Goal: Task Accomplishment & Management: Use online tool/utility

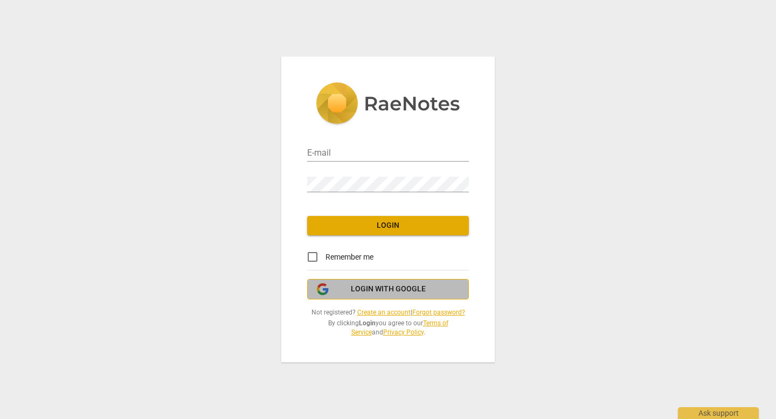
click at [358, 293] on span "Login with Google" at bounding box center [388, 289] width 75 height 11
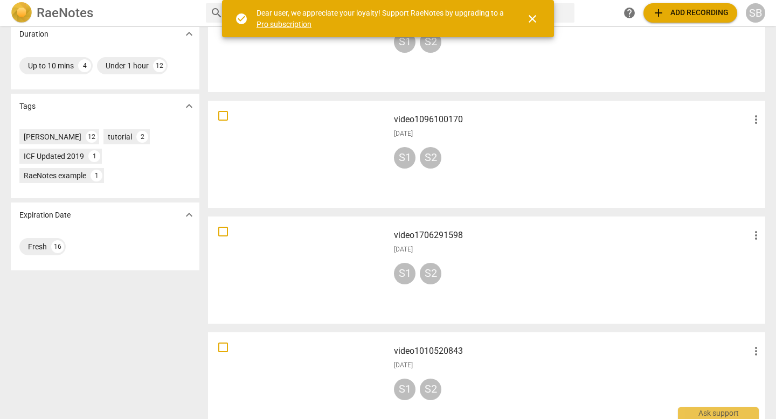
scroll to position [212, 0]
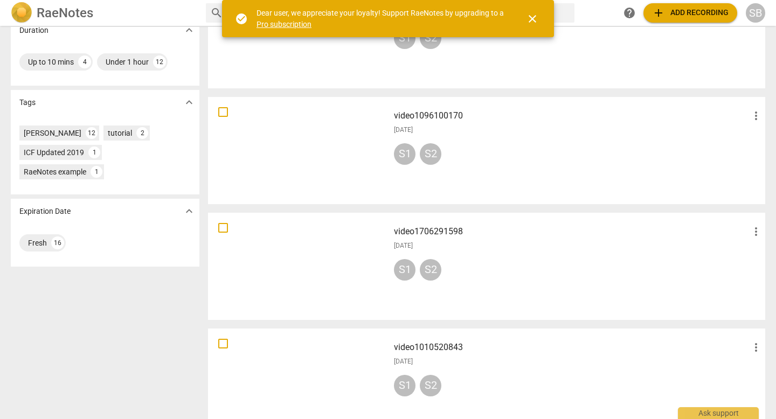
click at [328, 252] on div at bounding box center [298, 267] width 173 height 100
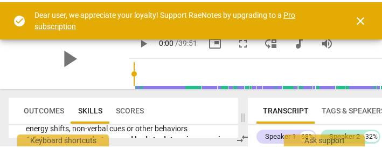
scroll to position [748, 0]
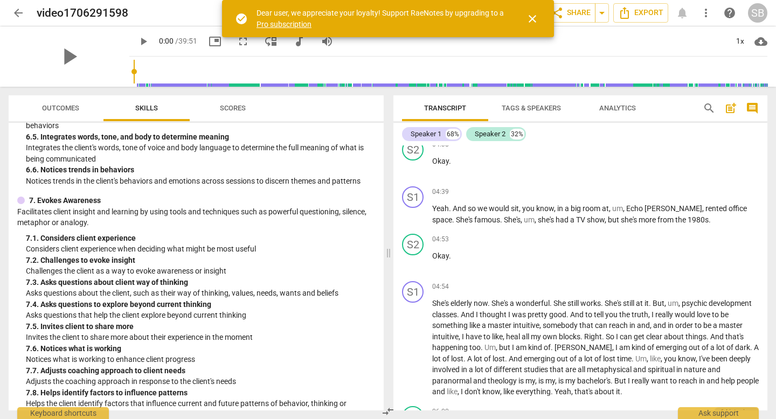
click at [15, 17] on span "arrow_back" at bounding box center [18, 12] width 13 height 13
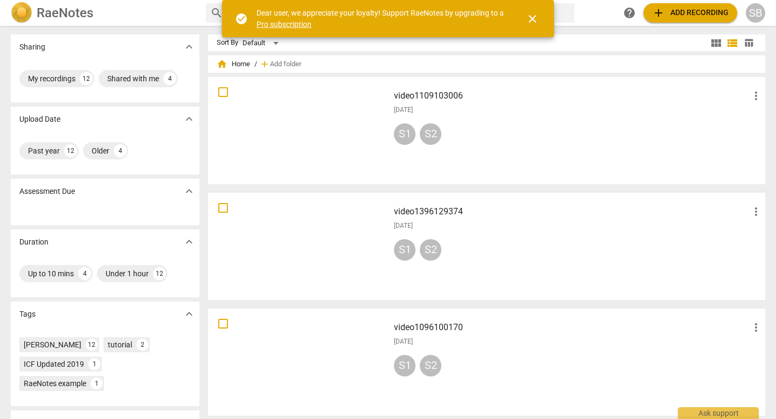
click at [337, 115] on div at bounding box center [298, 131] width 173 height 100
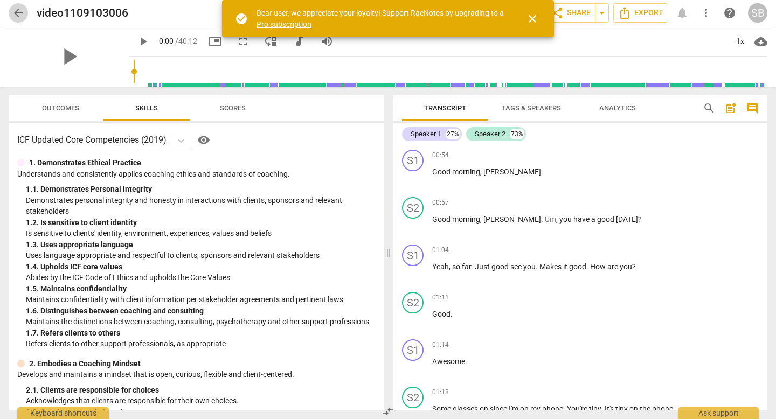
click at [20, 13] on span "arrow_back" at bounding box center [18, 12] width 13 height 13
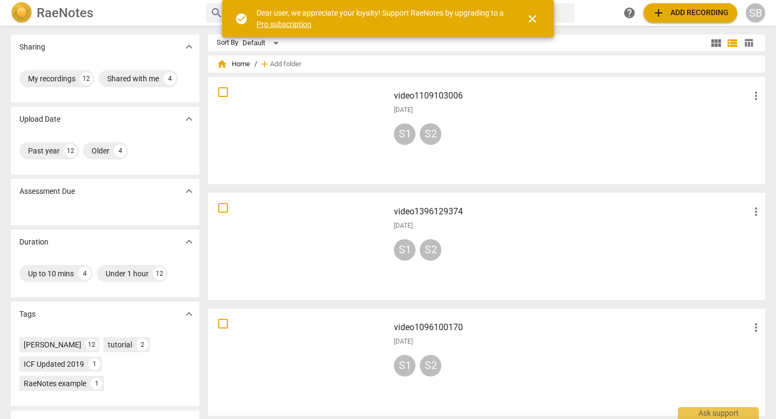
click at [535, 19] on span "close" at bounding box center [532, 18] width 13 height 13
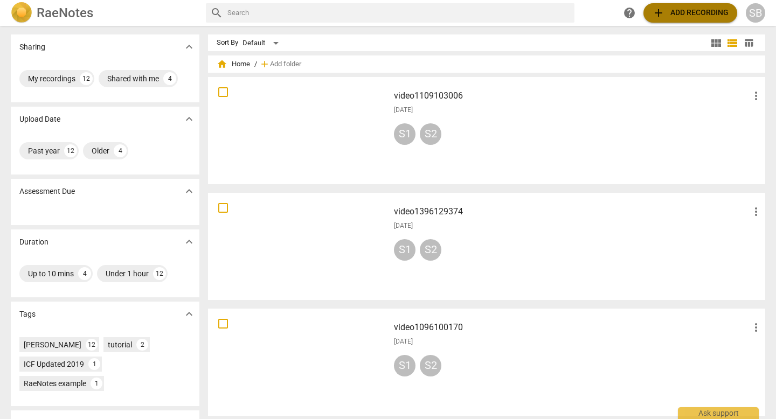
click at [685, 16] on span "add Add recording" at bounding box center [690, 12] width 76 height 13
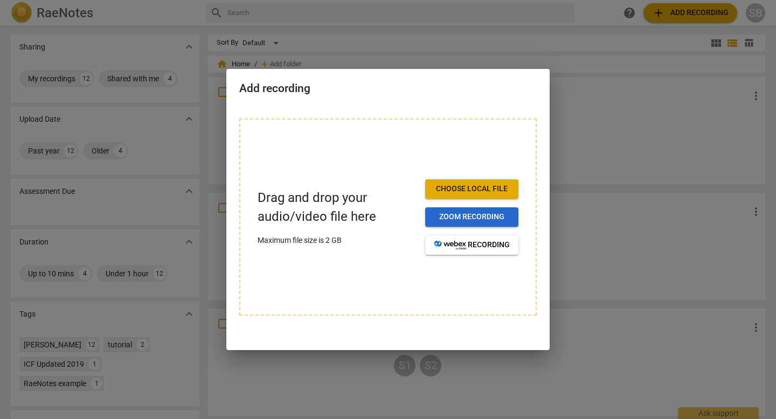
click at [473, 212] on span "Zoom recording" at bounding box center [472, 217] width 76 height 11
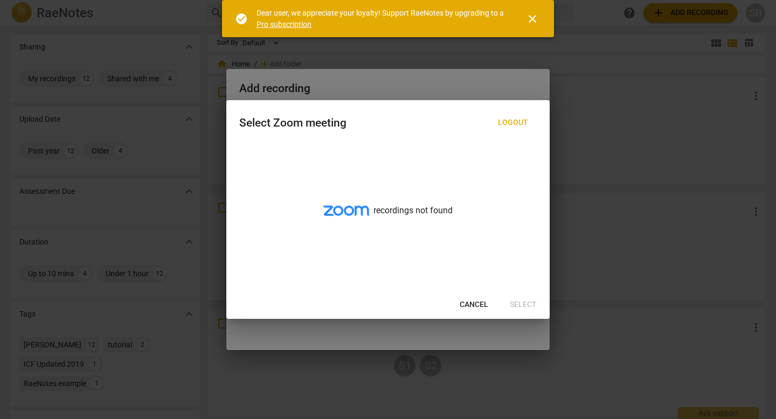
click at [535, 13] on span "close" at bounding box center [532, 18] width 13 height 13
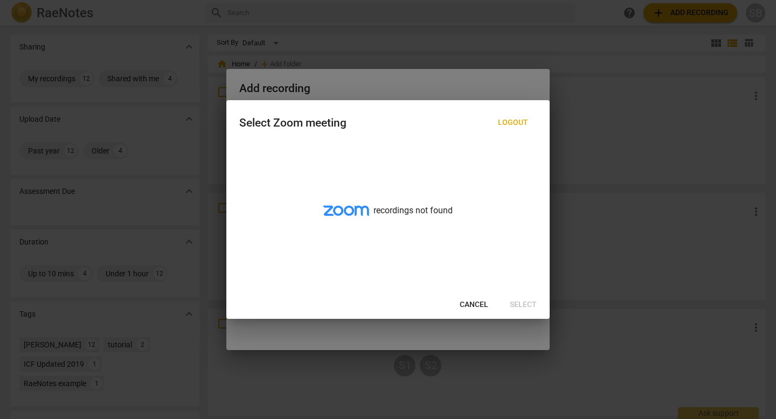
click at [471, 298] on button "Cancel" at bounding box center [474, 304] width 46 height 19
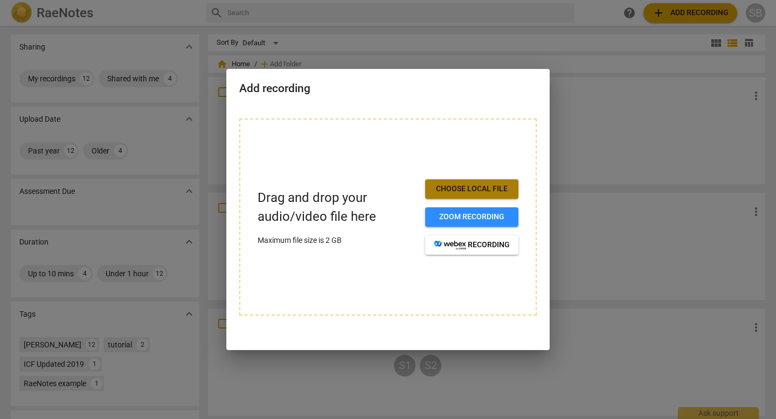
click at [480, 190] on span "Choose local file" at bounding box center [472, 189] width 76 height 11
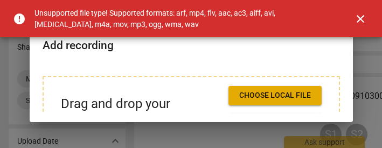
click at [363, 21] on span "close" at bounding box center [360, 18] width 13 height 13
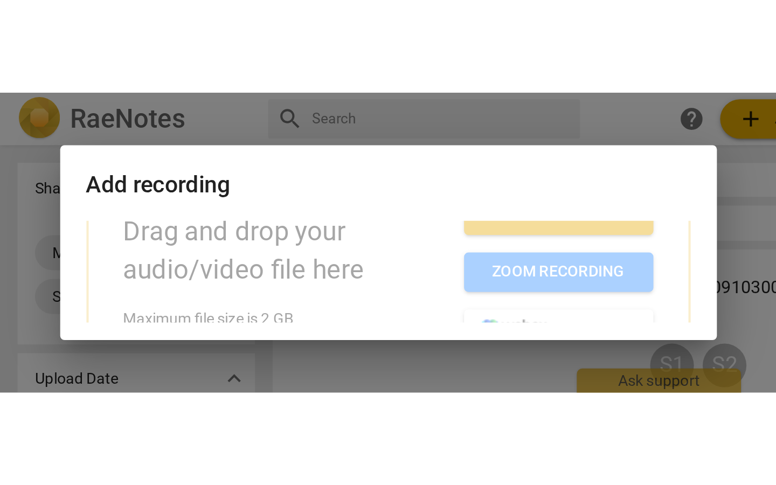
scroll to position [30, 0]
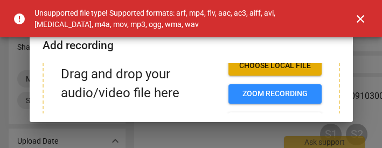
click at [361, 16] on span "close" at bounding box center [360, 18] width 13 height 13
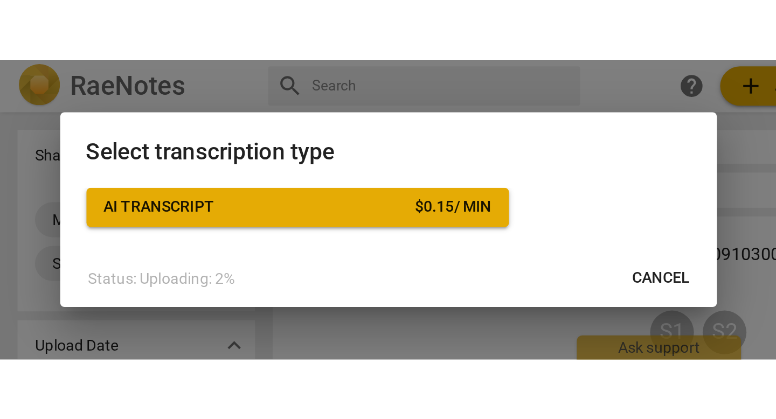
scroll to position [0, 0]
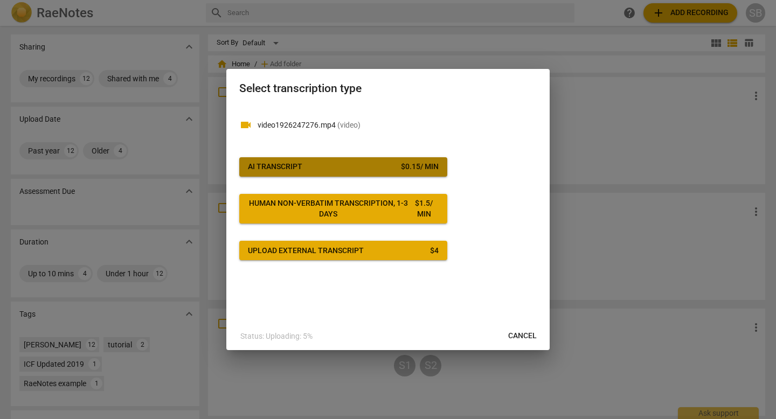
click at [354, 165] on span "AI Transcript $ 0.15 / min" at bounding box center [343, 167] width 191 height 11
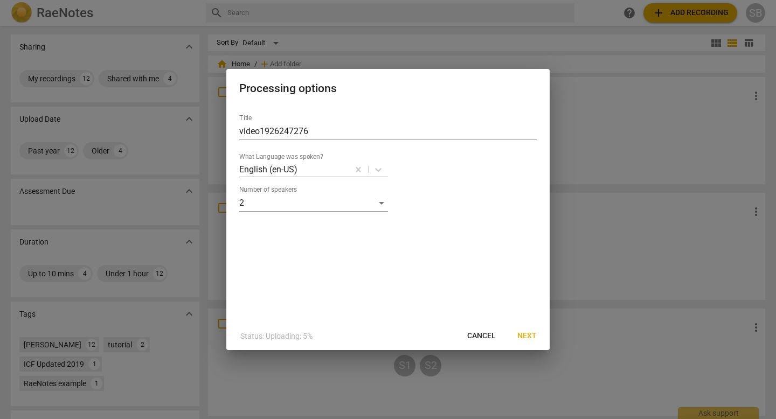
click at [528, 337] on span "Next" at bounding box center [526, 336] width 19 height 11
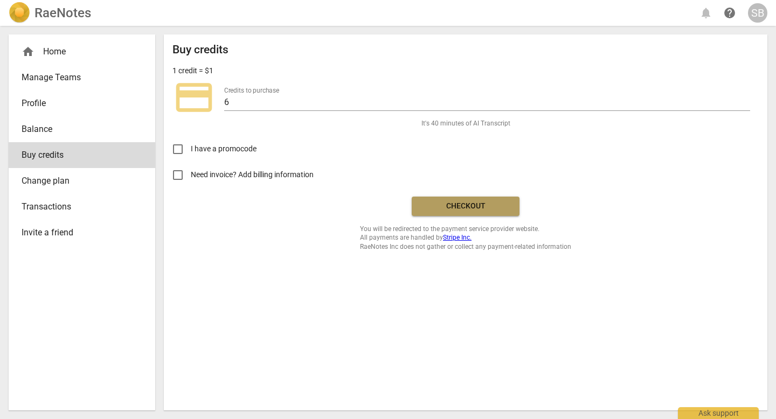
click at [474, 201] on span "Checkout" at bounding box center [465, 206] width 90 height 11
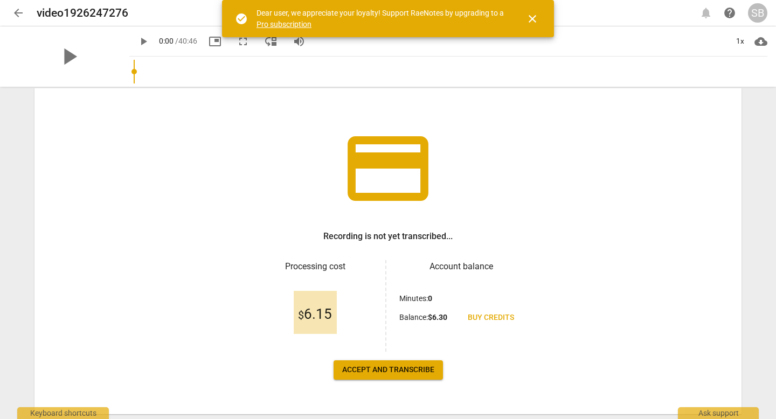
scroll to position [67, 0]
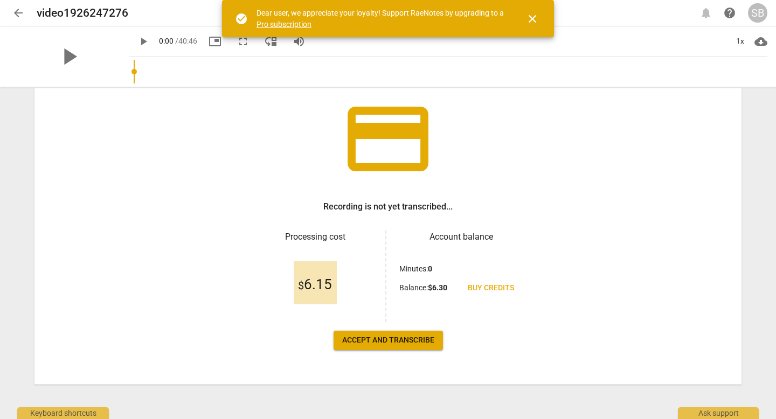
click at [387, 343] on span "Accept and transcribe" at bounding box center [388, 340] width 92 height 11
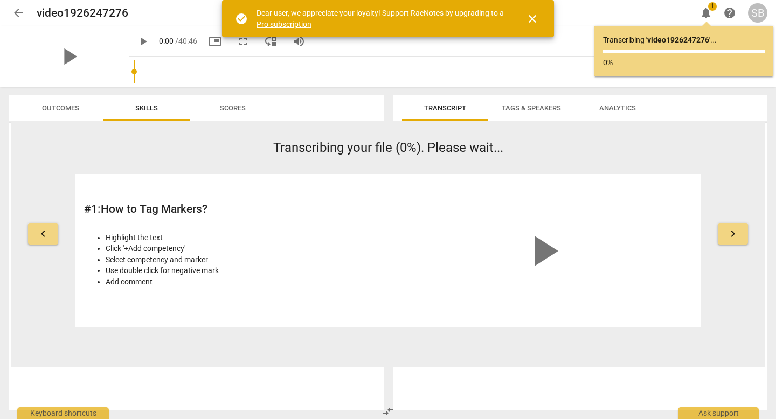
click at [537, 17] on span "close" at bounding box center [532, 18] width 13 height 13
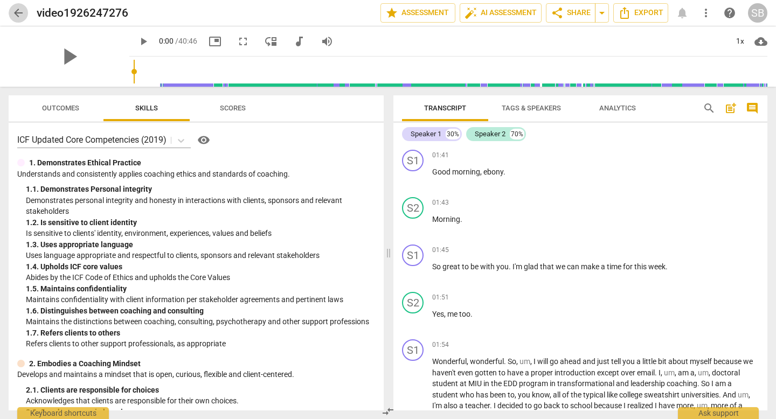
click at [19, 10] on span "arrow_back" at bounding box center [18, 12] width 13 height 13
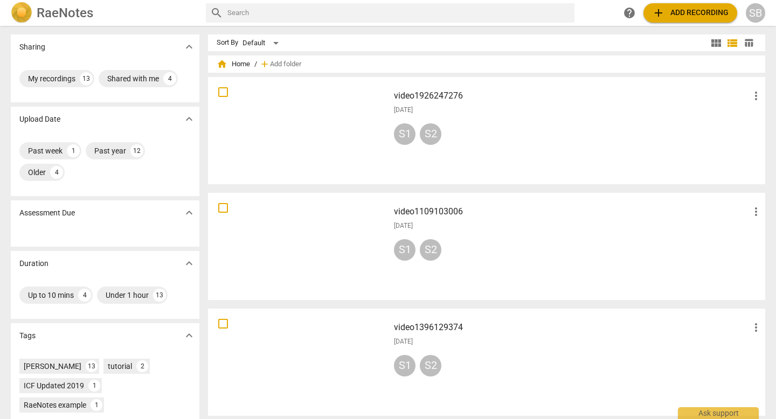
click at [313, 131] on div at bounding box center [298, 131] width 173 height 100
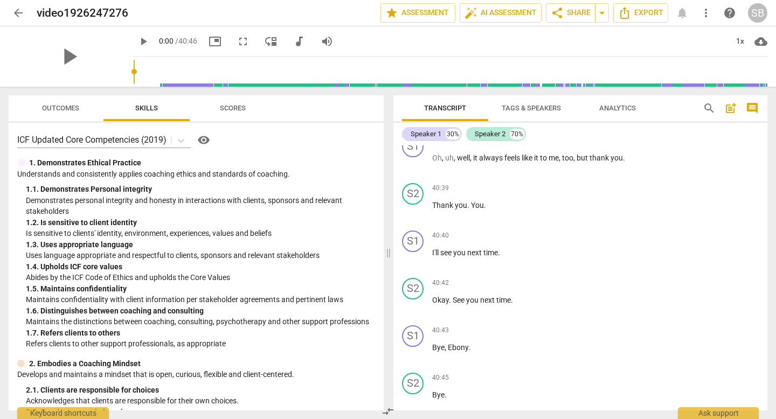
scroll to position [5475, 0]
